Goal: Register for event/course

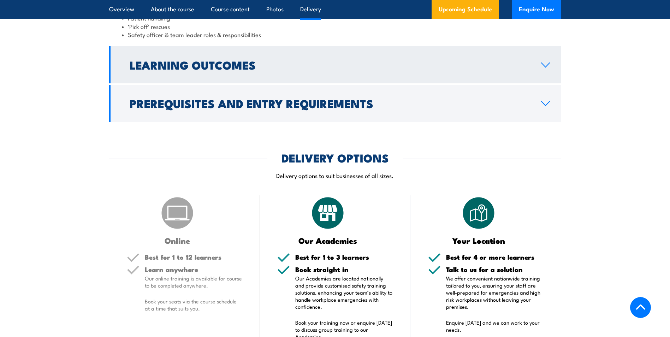
scroll to position [777, 0]
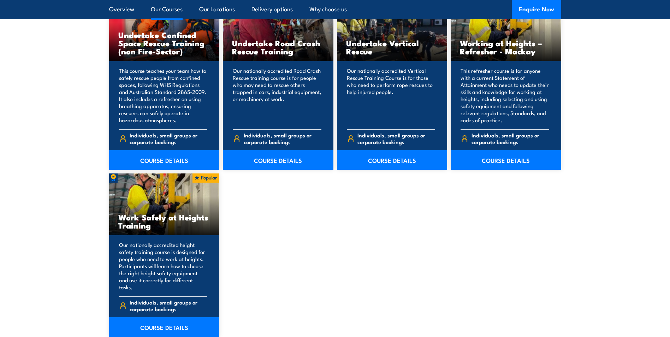
scroll to position [848, 0]
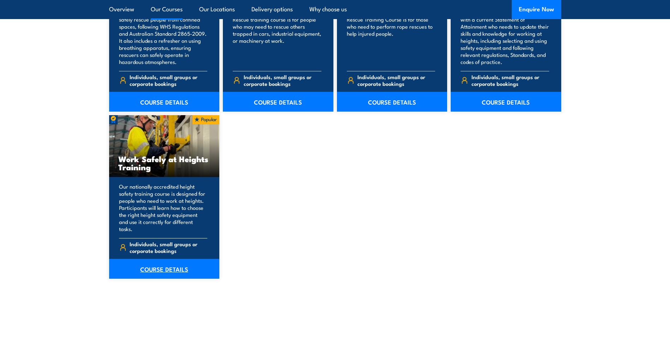
click at [149, 264] on link "COURSE DETAILS" at bounding box center [164, 269] width 111 height 20
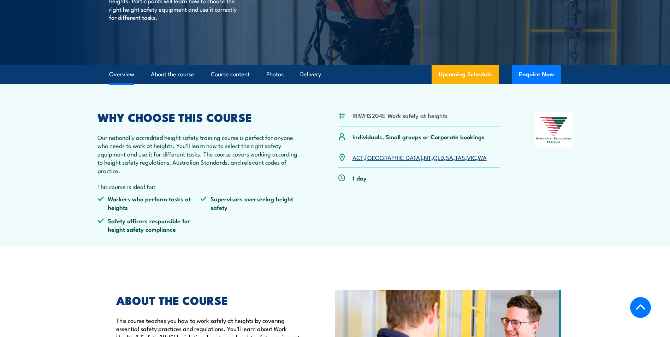
scroll to position [177, 0]
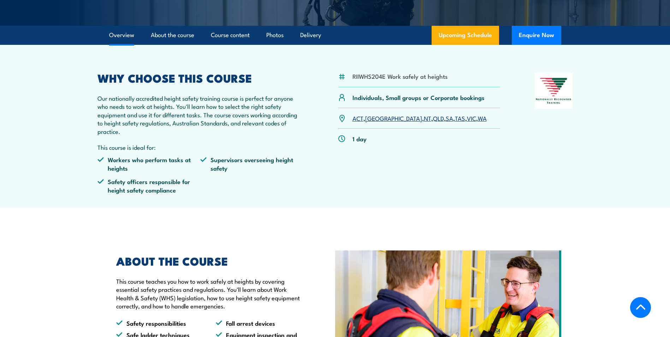
click at [467, 118] on link "VIC" at bounding box center [471, 118] width 9 height 8
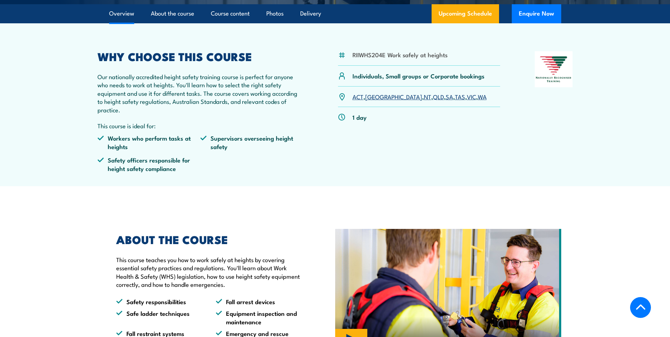
scroll to position [283, 0]
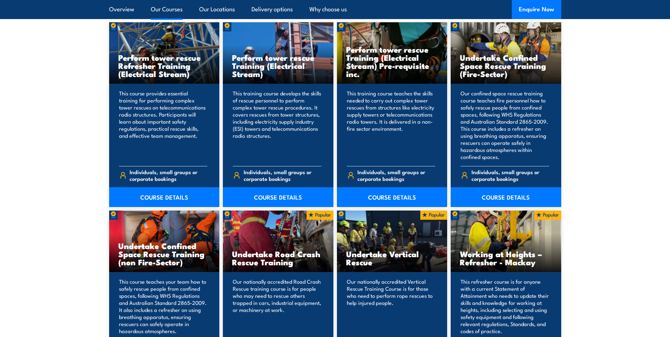
scroll to position [565, 0]
